Goal: Task Accomplishment & Management: Manage account settings

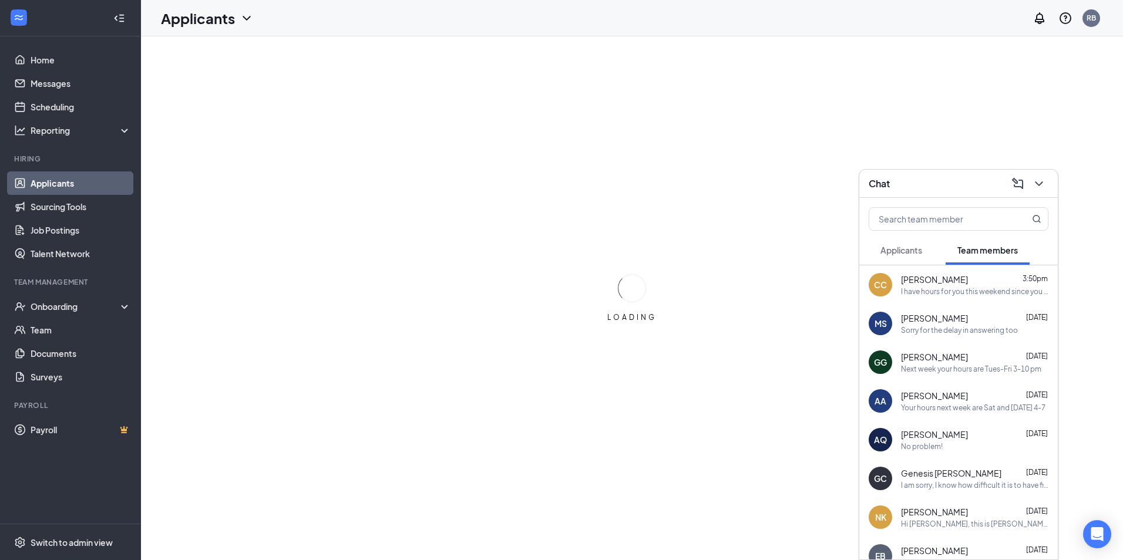
click at [958, 325] on div "Sorry for the delay in answering too" at bounding box center [959, 330] width 117 height 10
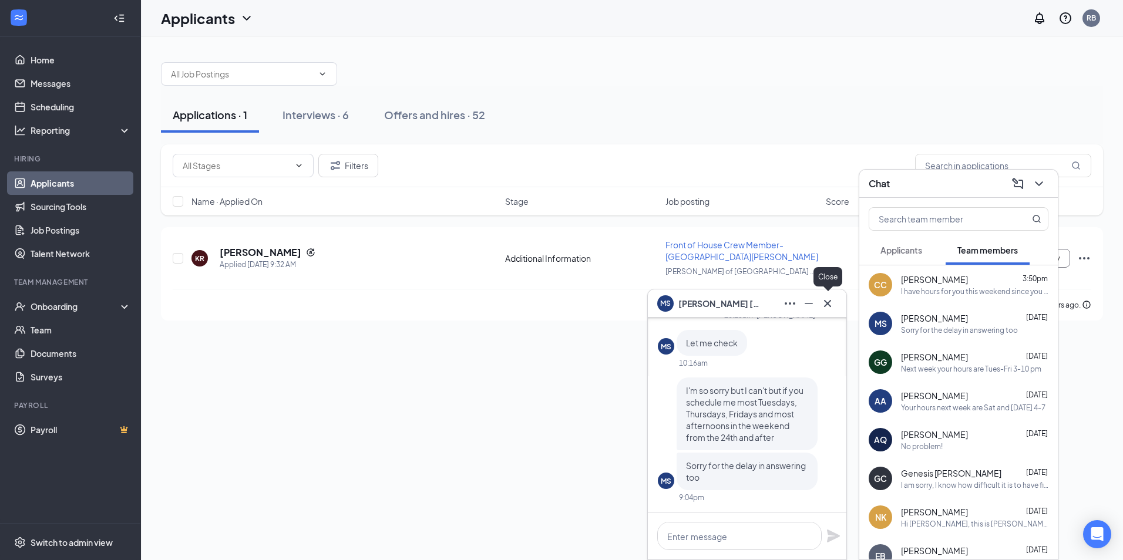
drag, startPoint x: 826, startPoint y: 306, endPoint x: 822, endPoint y: 315, distance: 9.7
drag, startPoint x: 822, startPoint y: 315, endPoint x: 733, endPoint y: 544, distance: 246.1
click at [733, 544] on textarea at bounding box center [739, 536] width 164 height 28
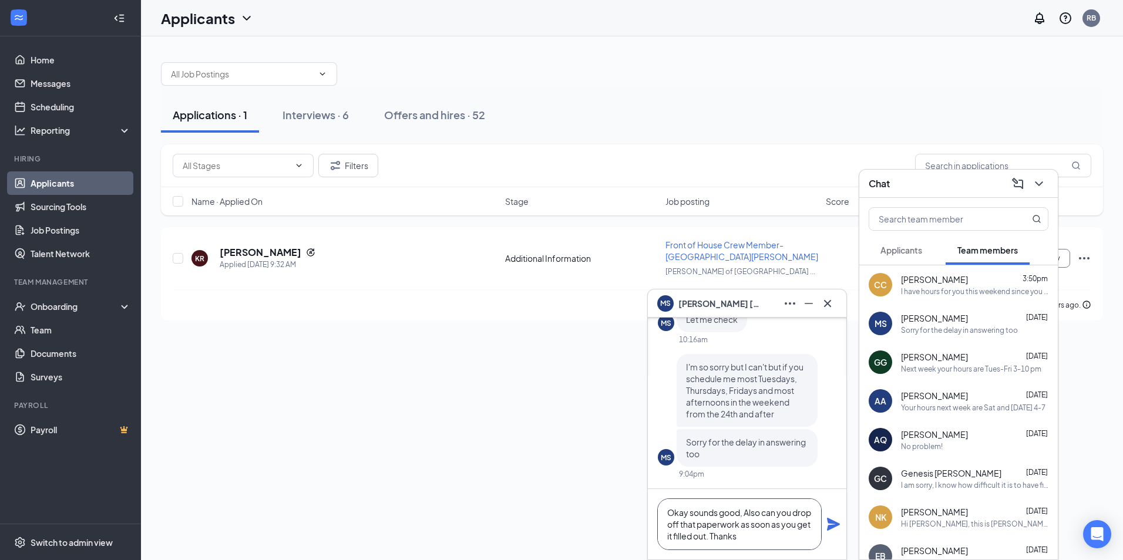
type textarea "Okay sounds good, Also can you drop off that paperwork as soon as you get it fi…"
click at [840, 521] on icon "Plane" at bounding box center [833, 524] width 14 height 14
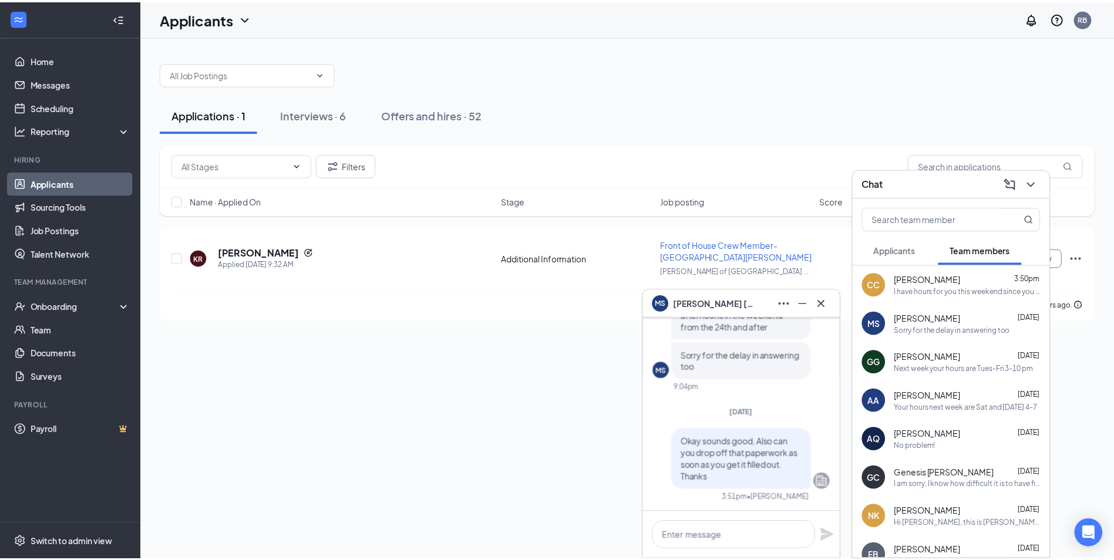
scroll to position [0, 0]
click at [830, 309] on icon "Cross" at bounding box center [827, 303] width 14 height 14
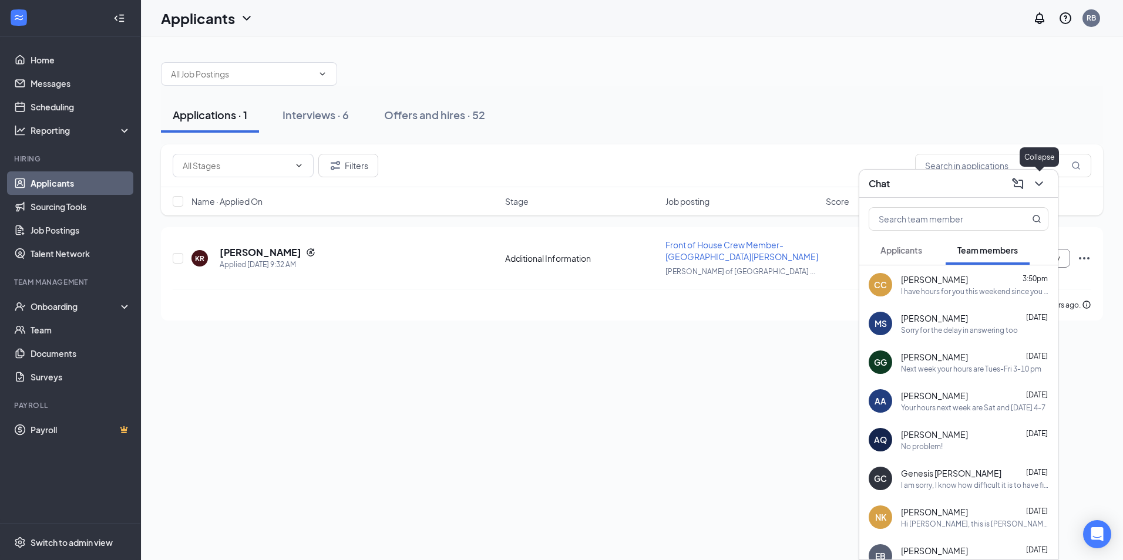
click at [1033, 178] on icon "ChevronDown" at bounding box center [1039, 184] width 14 height 14
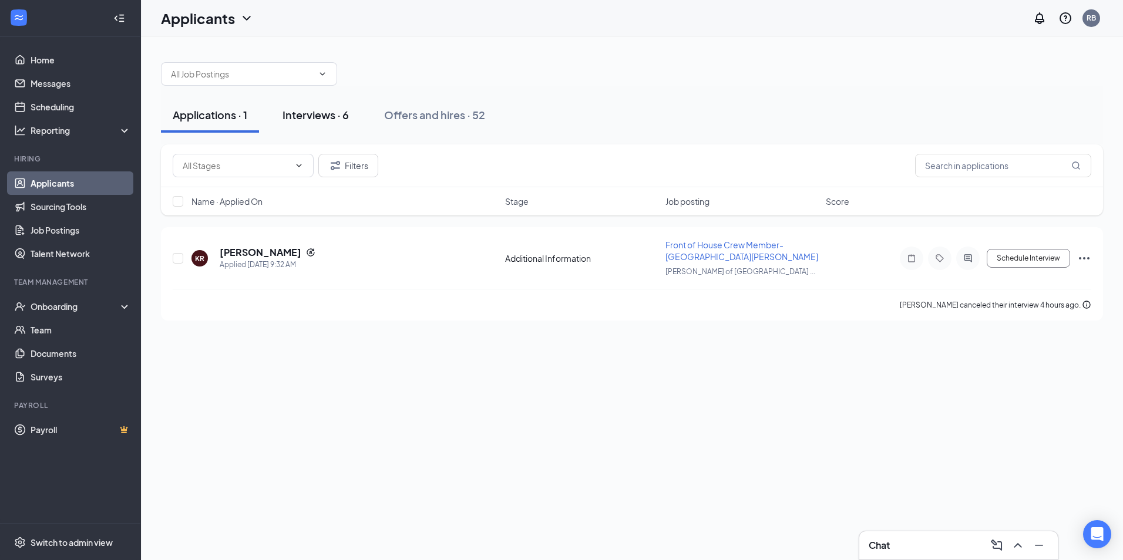
click at [299, 108] on div "Interviews · 6" at bounding box center [315, 114] width 66 height 15
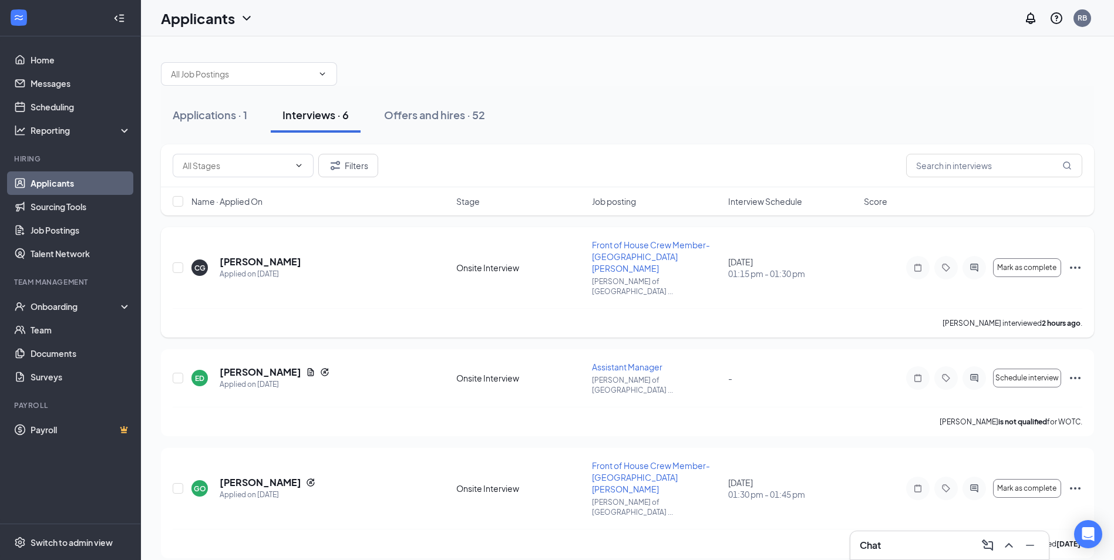
click at [1076, 262] on icon "Ellipses" at bounding box center [1075, 268] width 14 height 14
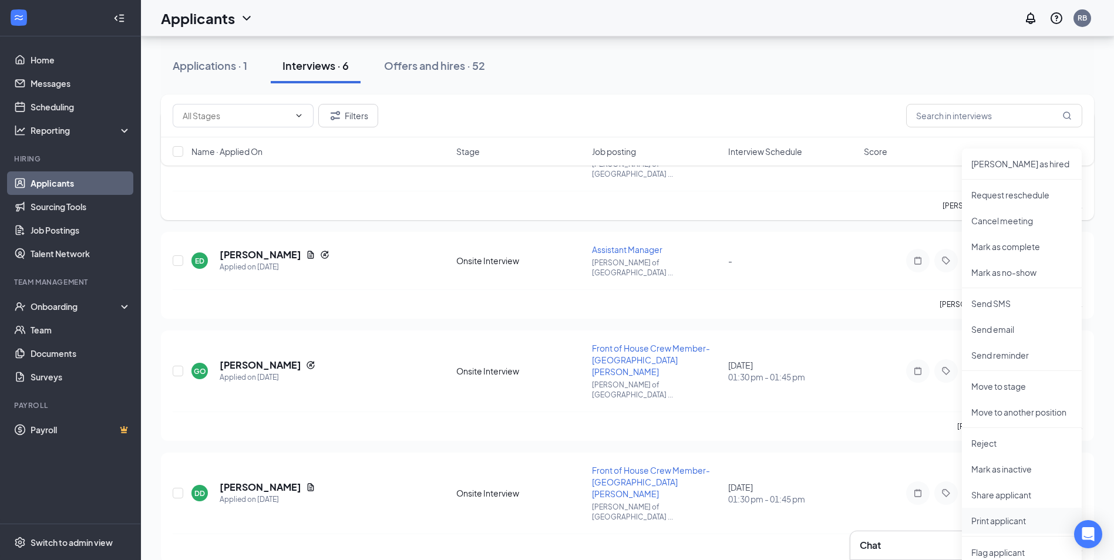
scroll to position [235, 0]
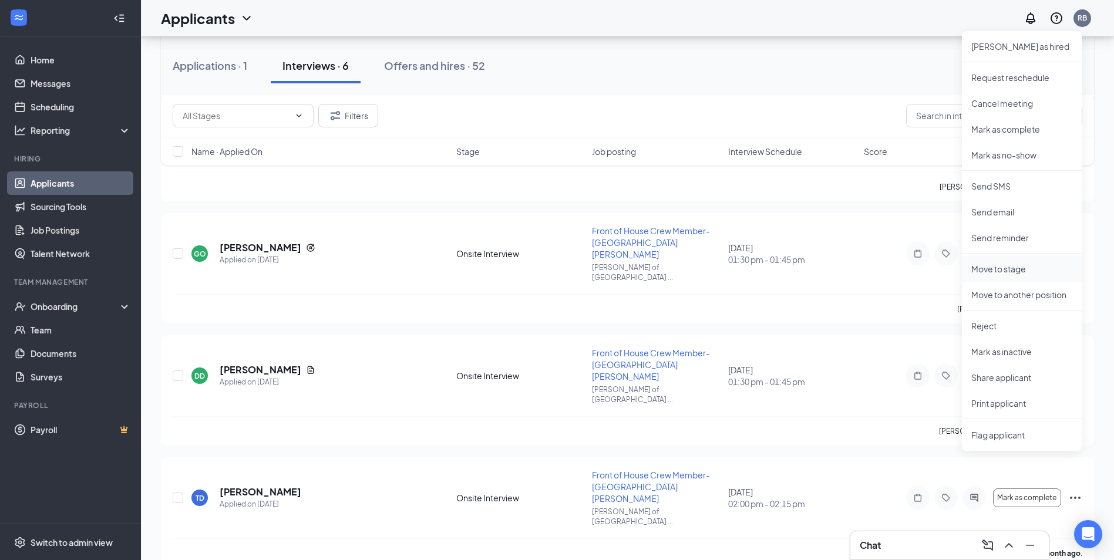
click at [1012, 275] on li "Move to stage" at bounding box center [1022, 269] width 120 height 26
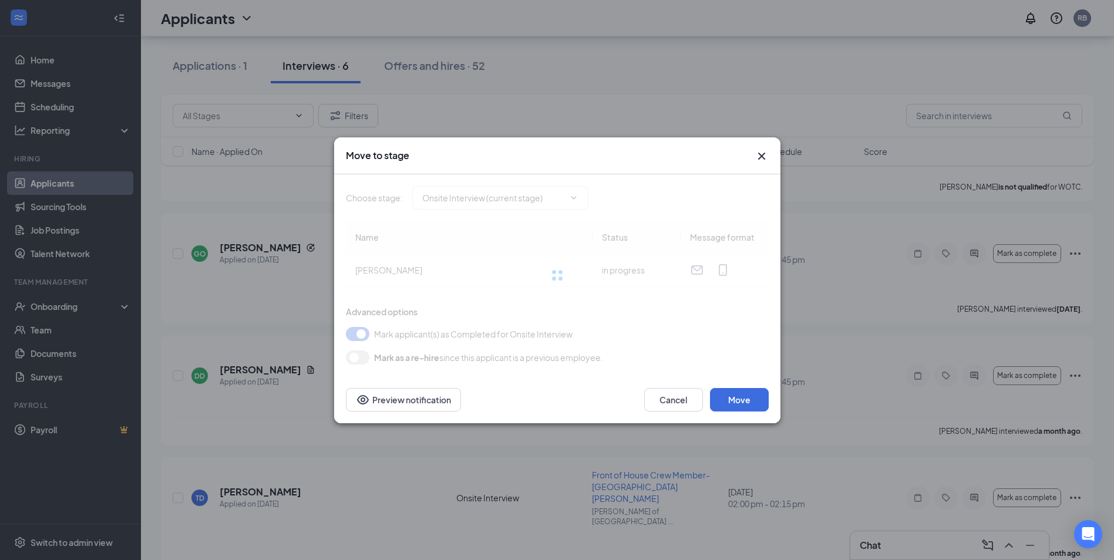
type input "Hiring Complete (final stage)"
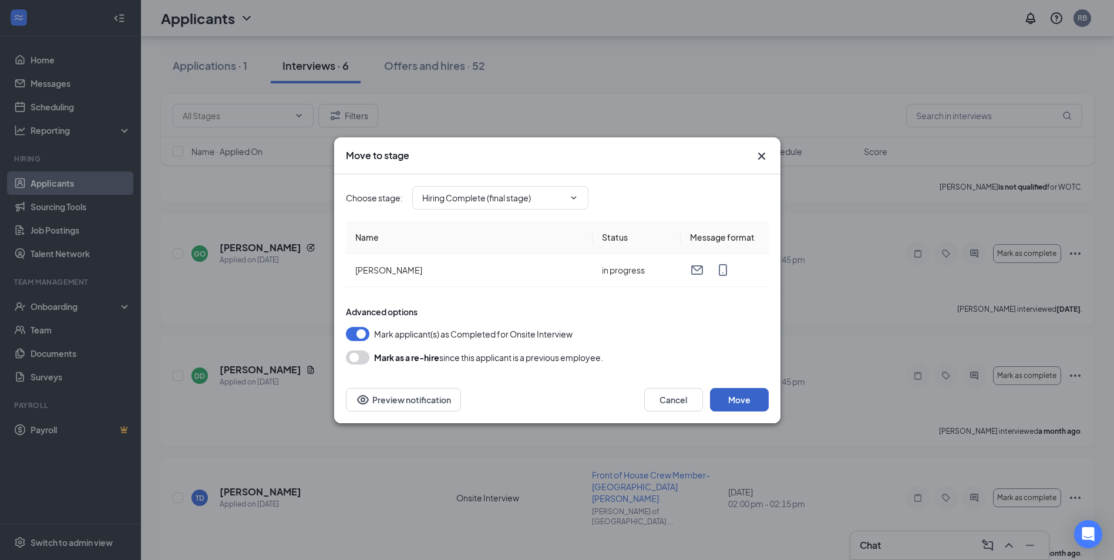
click at [727, 402] on button "Move" at bounding box center [739, 399] width 59 height 23
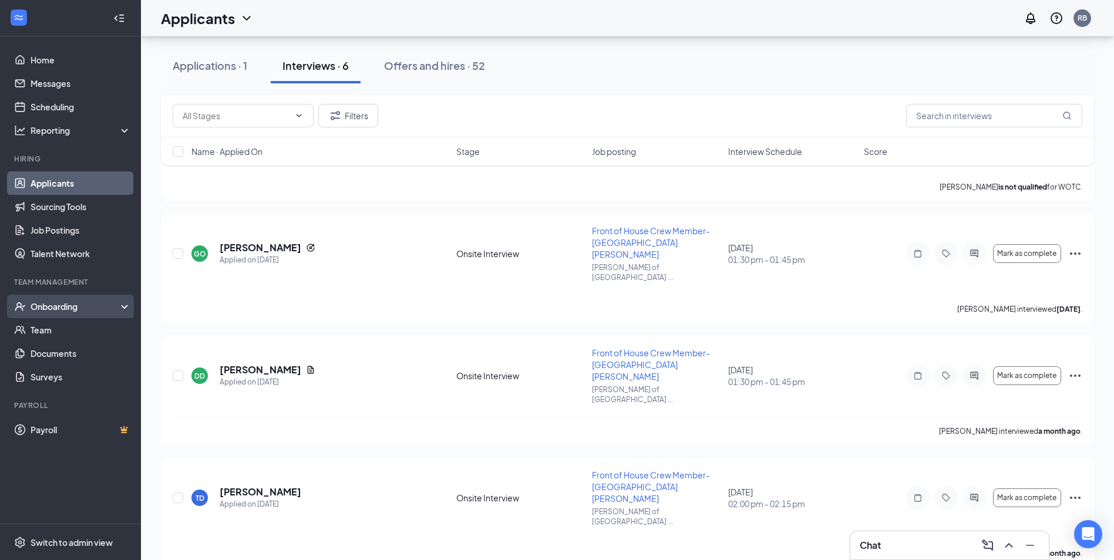
click at [52, 312] on div "Onboarding" at bounding box center [76, 307] width 90 height 12
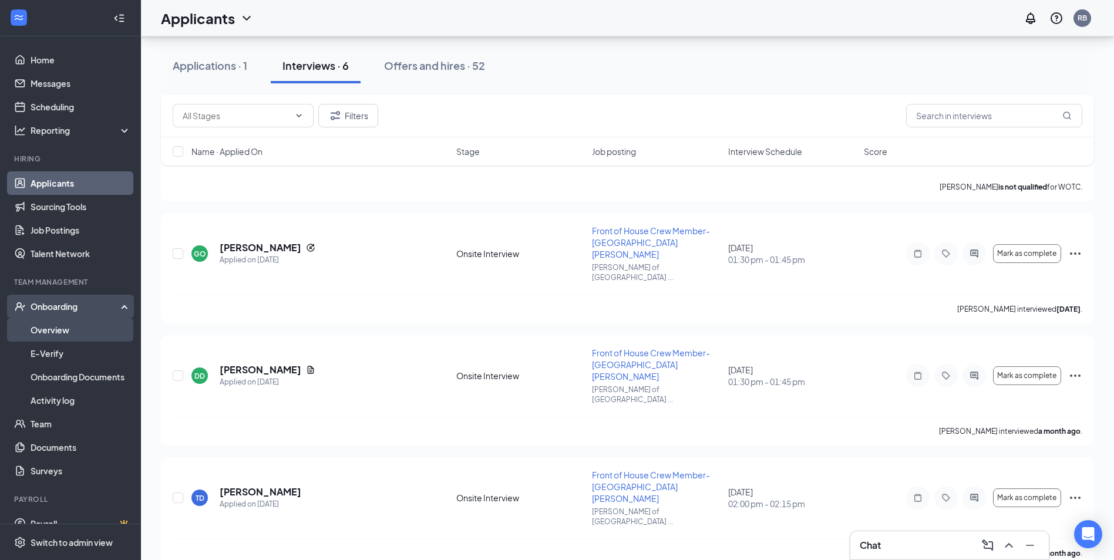
click at [56, 329] on link "Overview" at bounding box center [81, 329] width 100 height 23
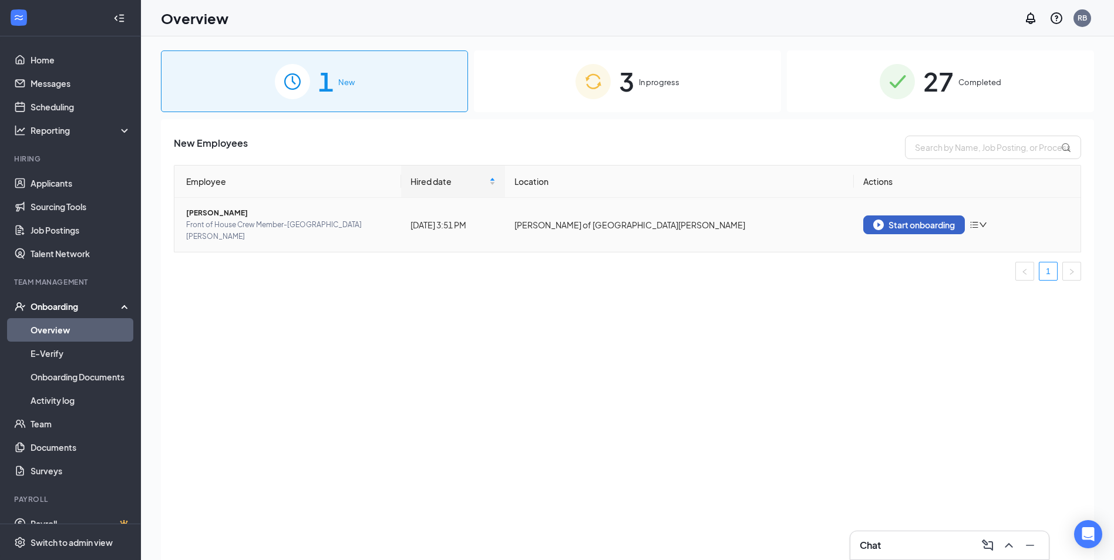
click at [913, 221] on div "Start onboarding" at bounding box center [914, 225] width 82 height 11
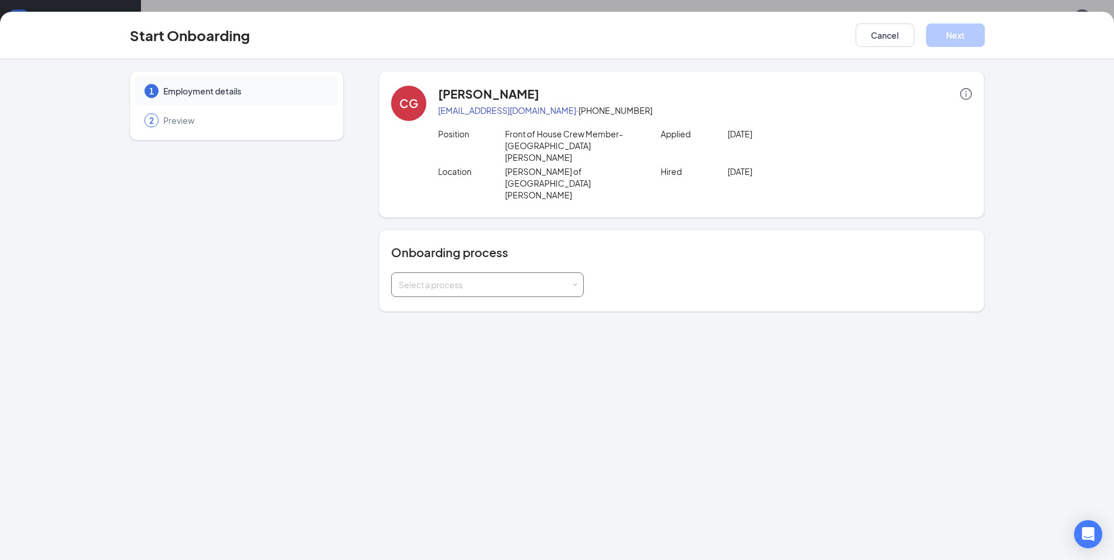
click at [558, 279] on div "Select a process" at bounding box center [485, 285] width 172 height 12
click at [480, 281] on li "[PERSON_NAME] - Team Member" at bounding box center [487, 274] width 193 height 21
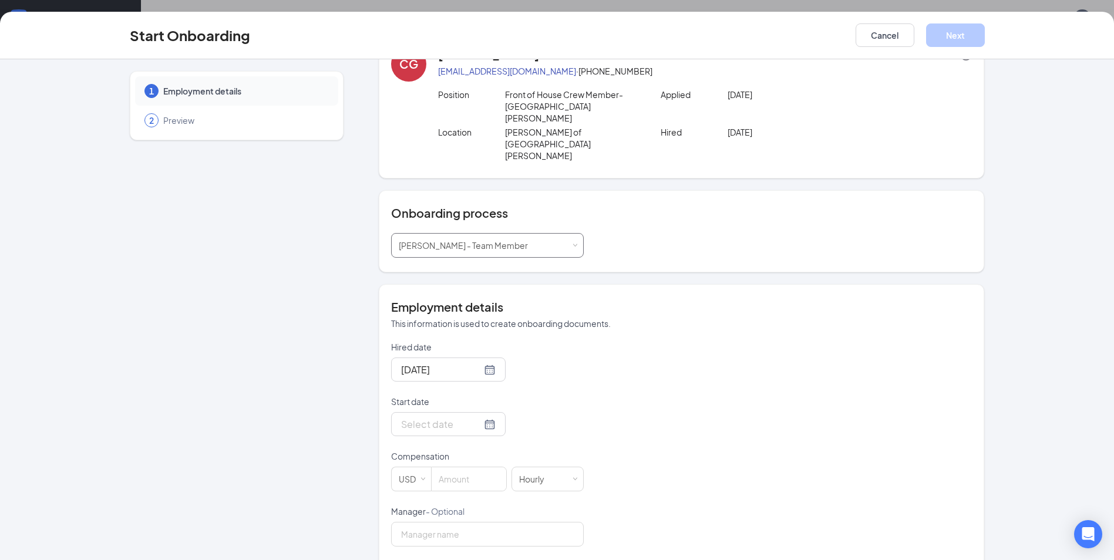
scroll to position [59, 0]
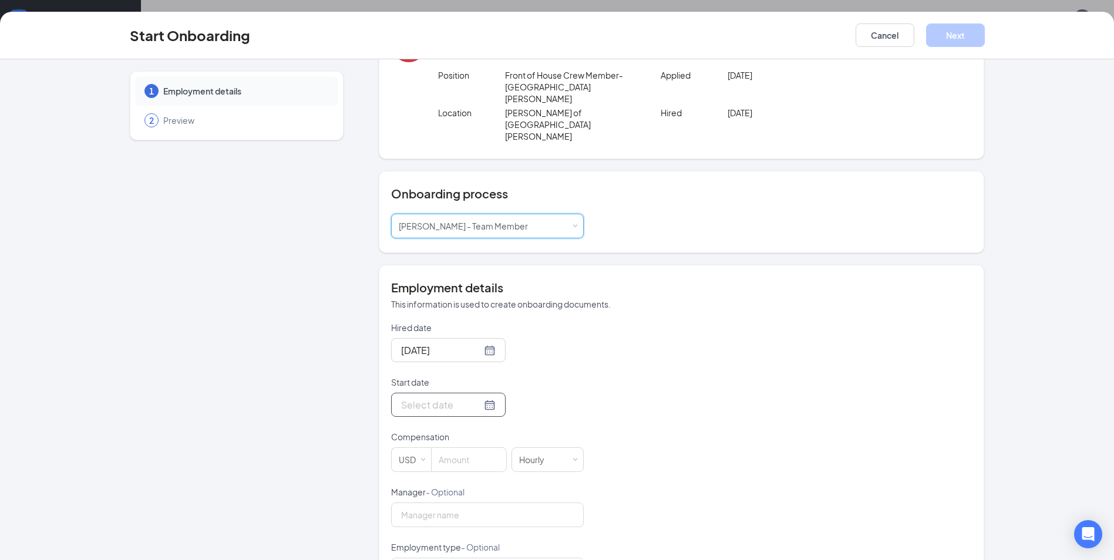
click at [474, 397] on div at bounding box center [448, 404] width 95 height 15
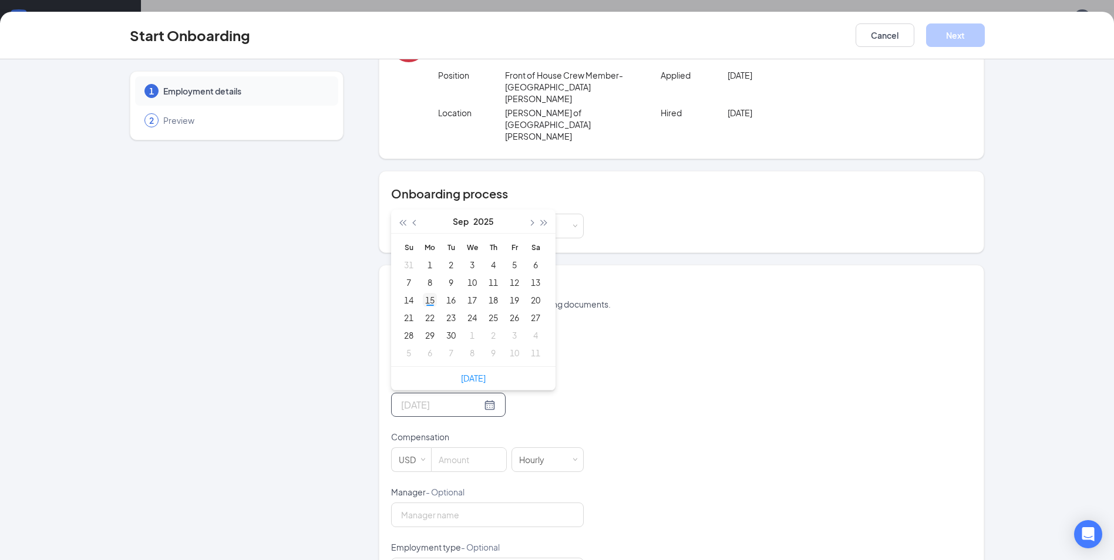
type input "Sep 15, 2025"
click at [425, 293] on div "15" at bounding box center [430, 300] width 14 height 14
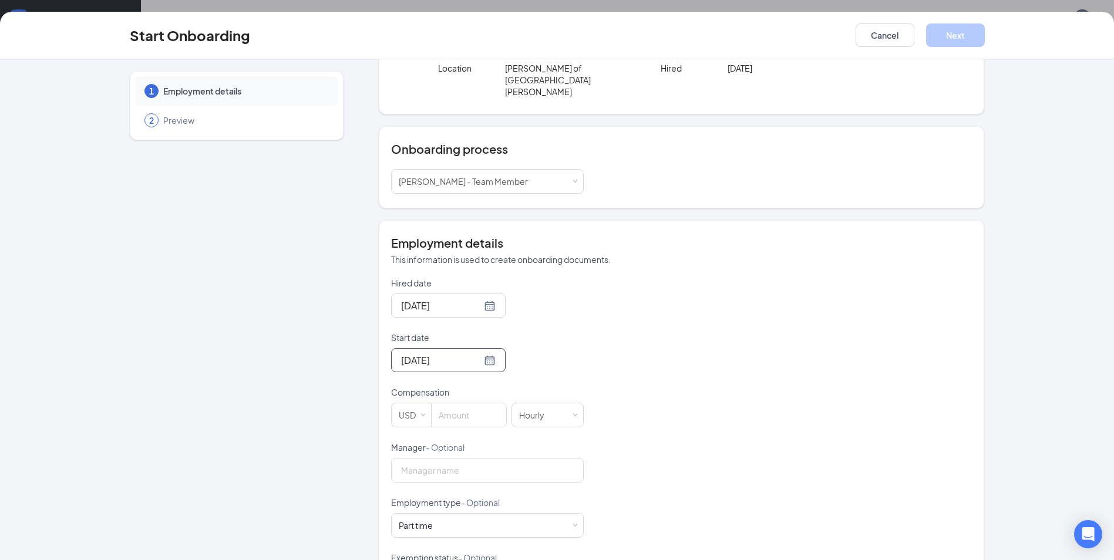
scroll to position [117, 0]
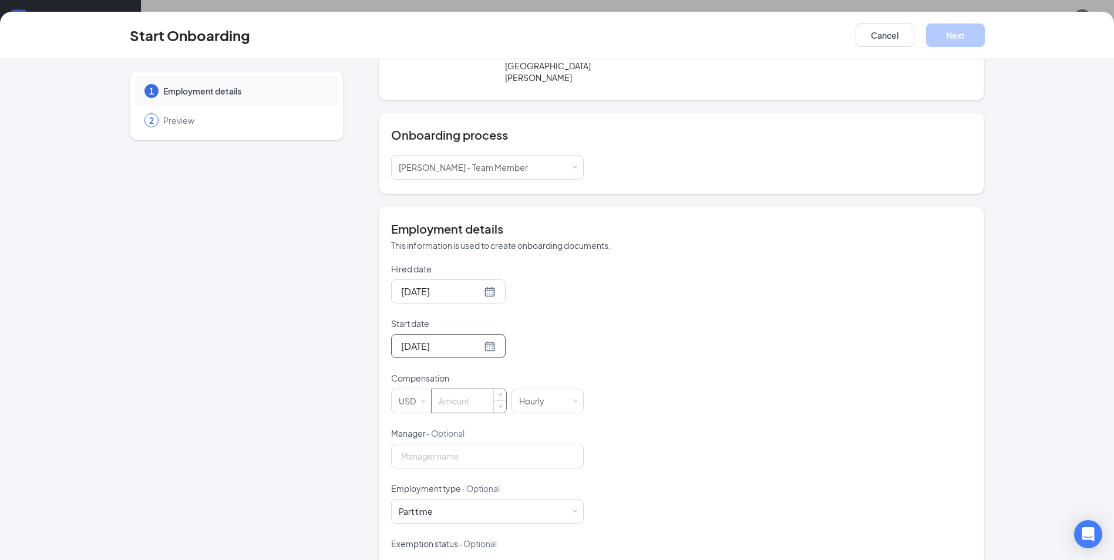
click at [464, 389] on input at bounding box center [469, 400] width 75 height 23
type input "13"
click at [696, 405] on div "Hired date Sep 15, 2025 Start date Sep 15, 2025 Sep 2025 Su Mo Tu We Th Fr Sa 3…" at bounding box center [681, 455] width 581 height 384
click at [975, 42] on button "Next" at bounding box center [955, 34] width 59 height 23
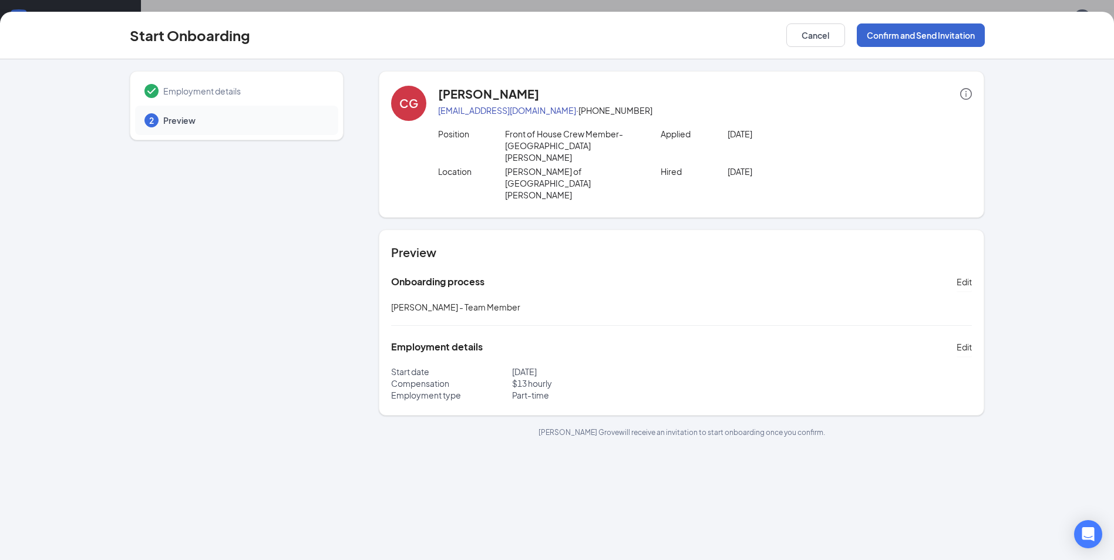
scroll to position [0, 0]
click at [975, 42] on button "Confirm and Send Invitation" at bounding box center [921, 34] width 128 height 23
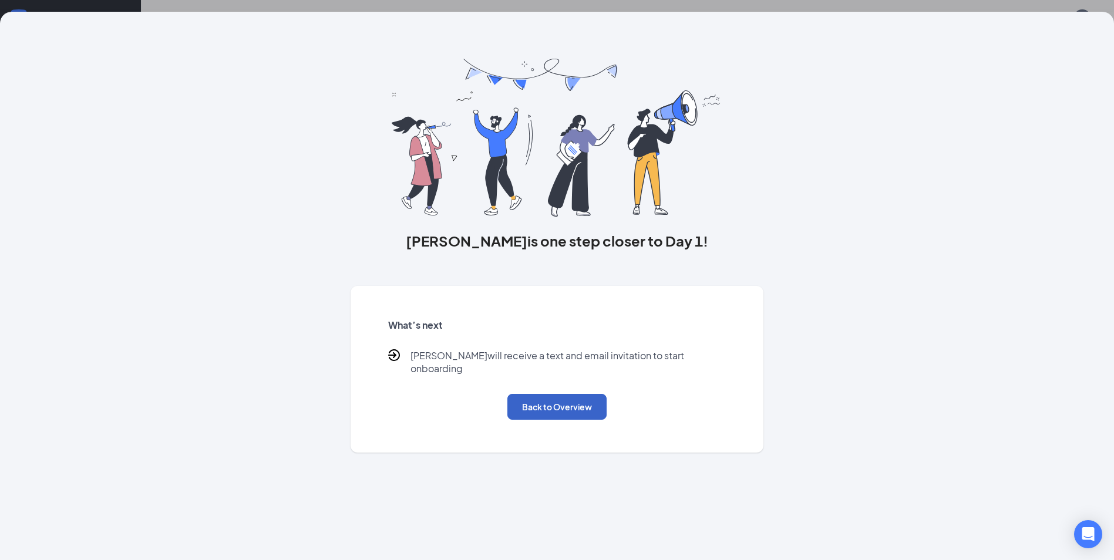
click at [554, 402] on button "Back to Overview" at bounding box center [556, 407] width 99 height 26
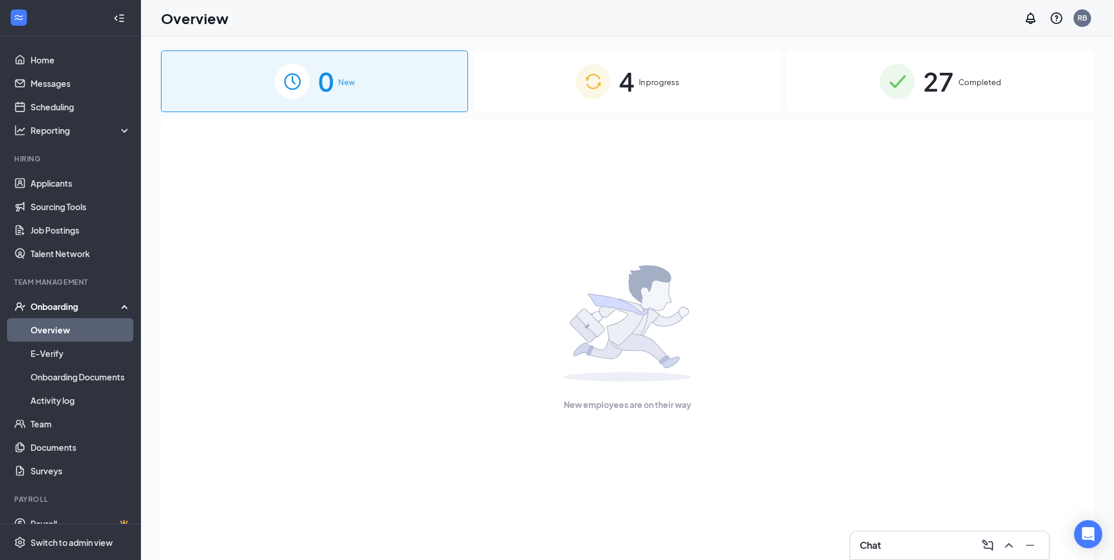
click at [645, 88] on span "In progress" at bounding box center [659, 82] width 41 height 12
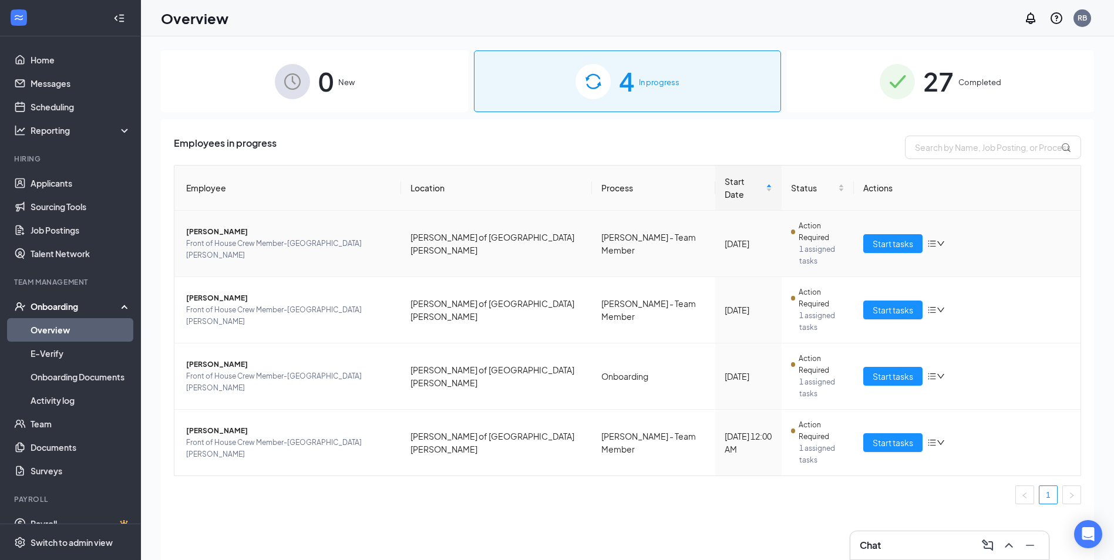
click at [938, 240] on icon "down" at bounding box center [940, 244] width 8 height 8
click at [942, 297] on div "Remove from onboarding" at bounding box center [998, 295] width 127 height 12
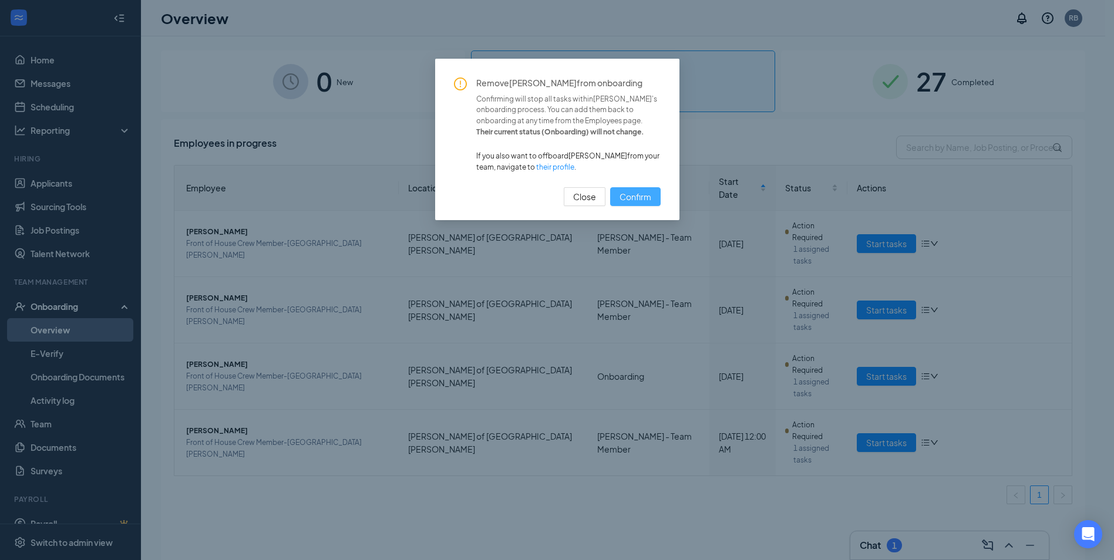
click at [643, 197] on span "Confirm" at bounding box center [635, 196] width 32 height 13
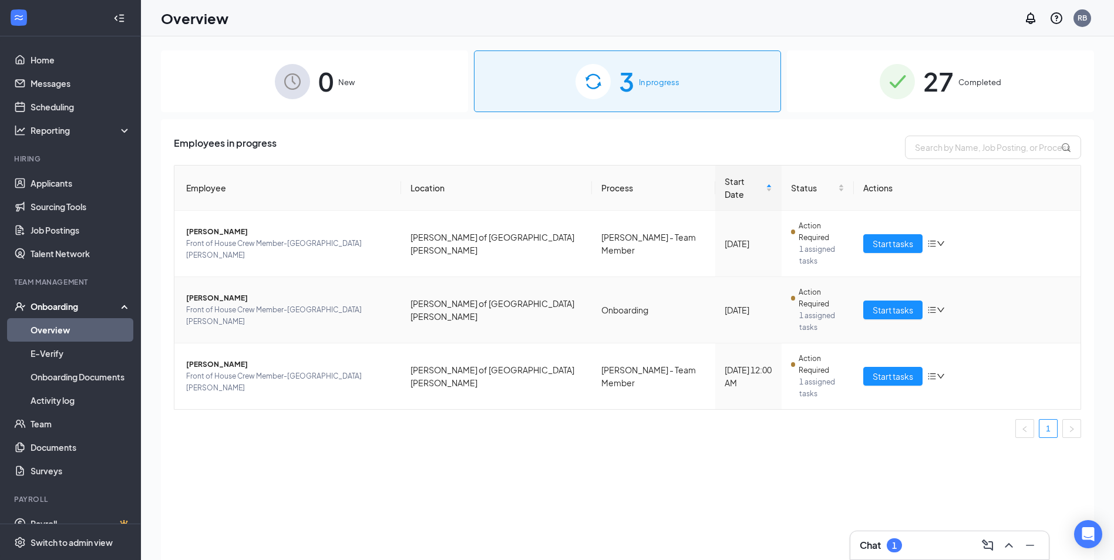
click at [192, 292] on span "[PERSON_NAME]" at bounding box center [288, 298] width 205 height 12
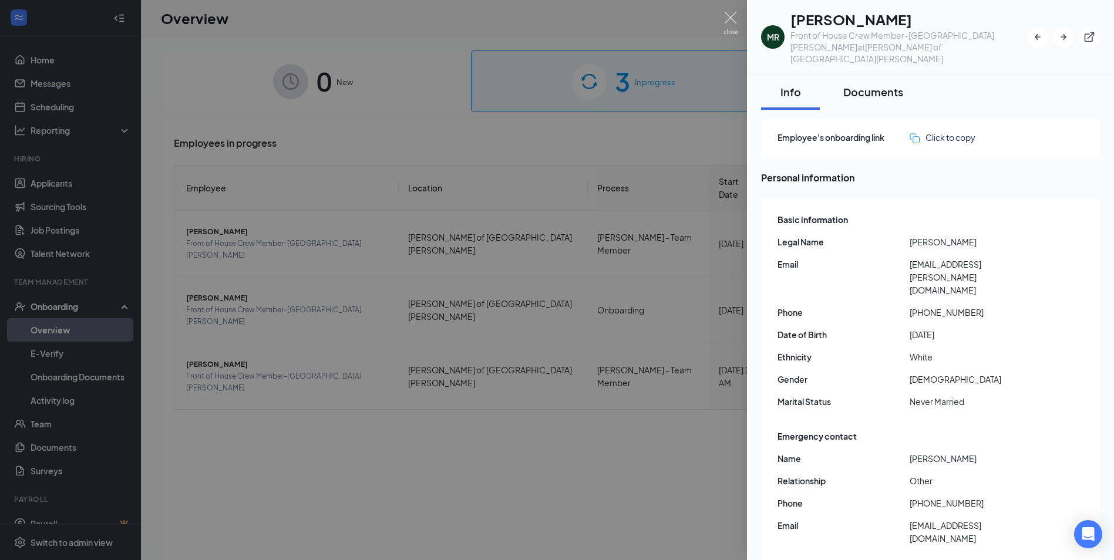
click at [856, 85] on div "Documents" at bounding box center [873, 92] width 60 height 15
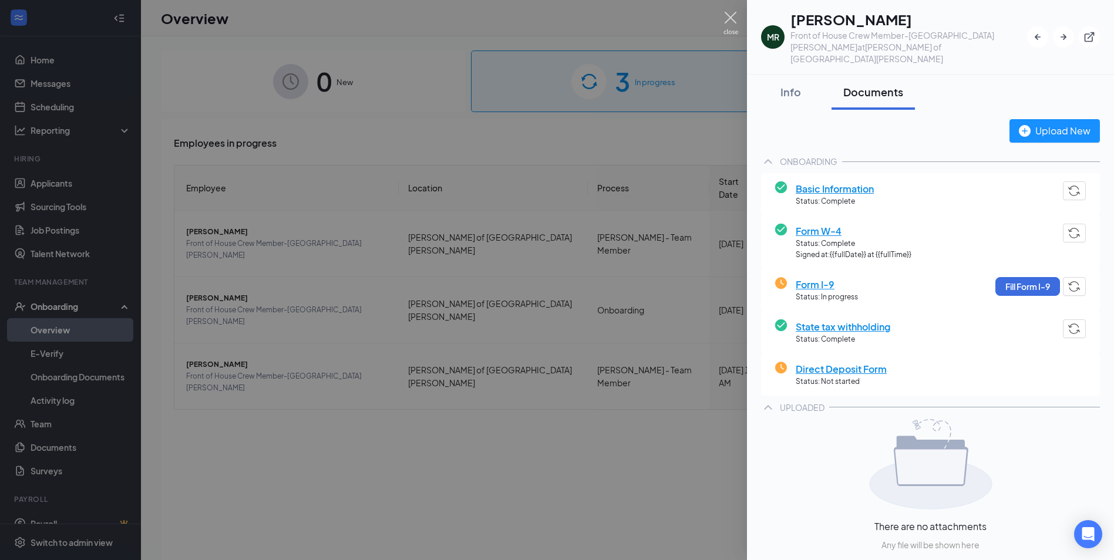
click at [728, 16] on img at bounding box center [730, 23] width 15 height 23
